Goal: Transaction & Acquisition: Purchase product/service

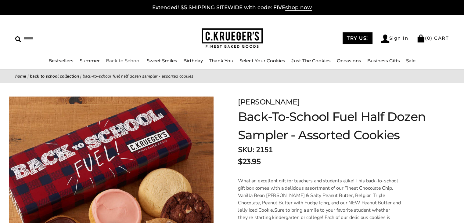
click at [117, 59] on link "Back to School" at bounding box center [123, 61] width 35 height 6
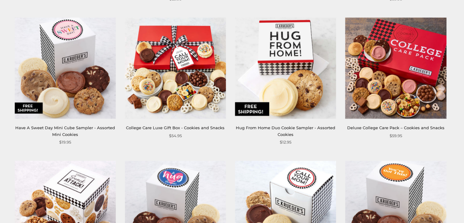
scroll to position [523, 0]
